Goal: Navigation & Orientation: Find specific page/section

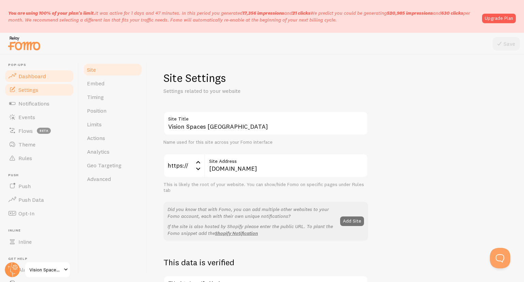
click at [38, 78] on span "Dashboard" at bounding box center [31, 76] width 27 height 7
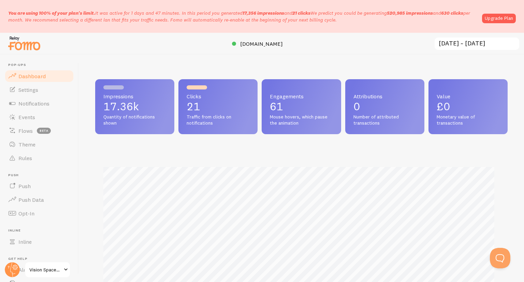
click at [402, 42] on div at bounding box center [262, 44] width 524 height 22
